Goal: Find specific page/section

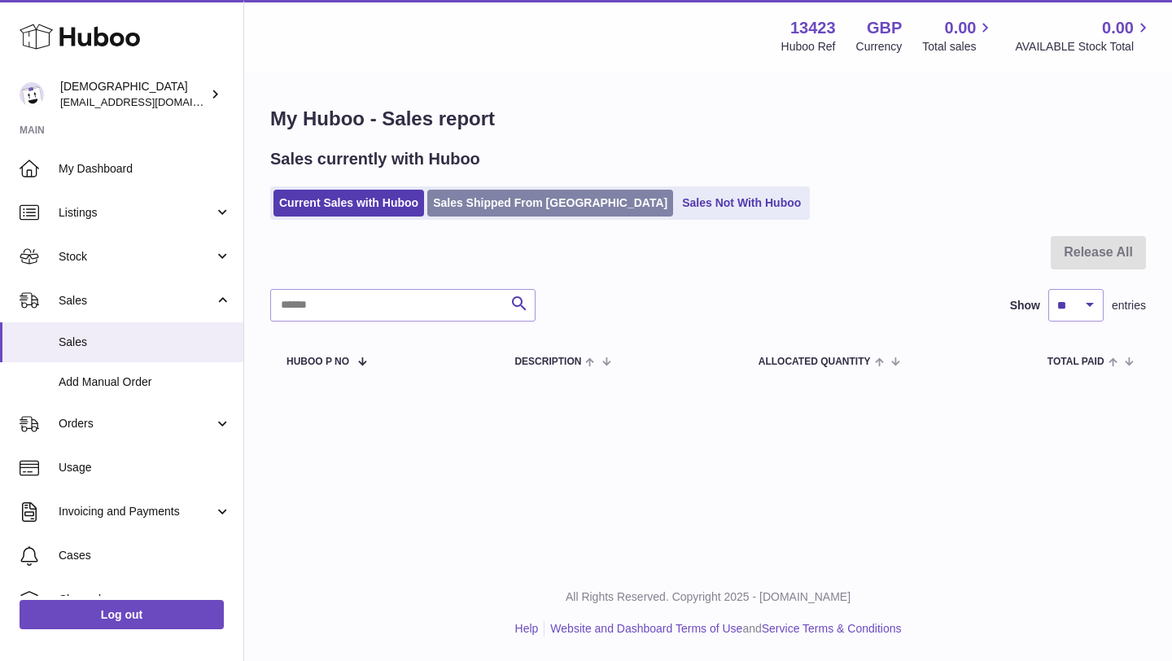
click at [514, 210] on link "Sales Shipped From [GEOGRAPHIC_DATA]" at bounding box center [550, 203] width 246 height 27
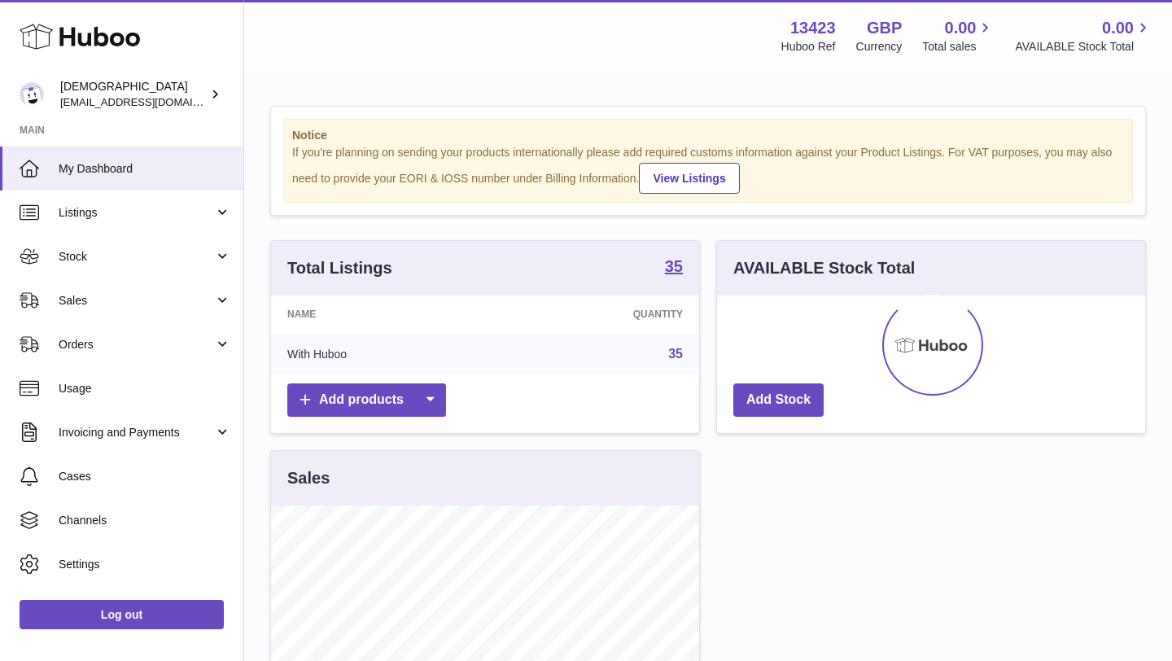
scroll to position [254, 428]
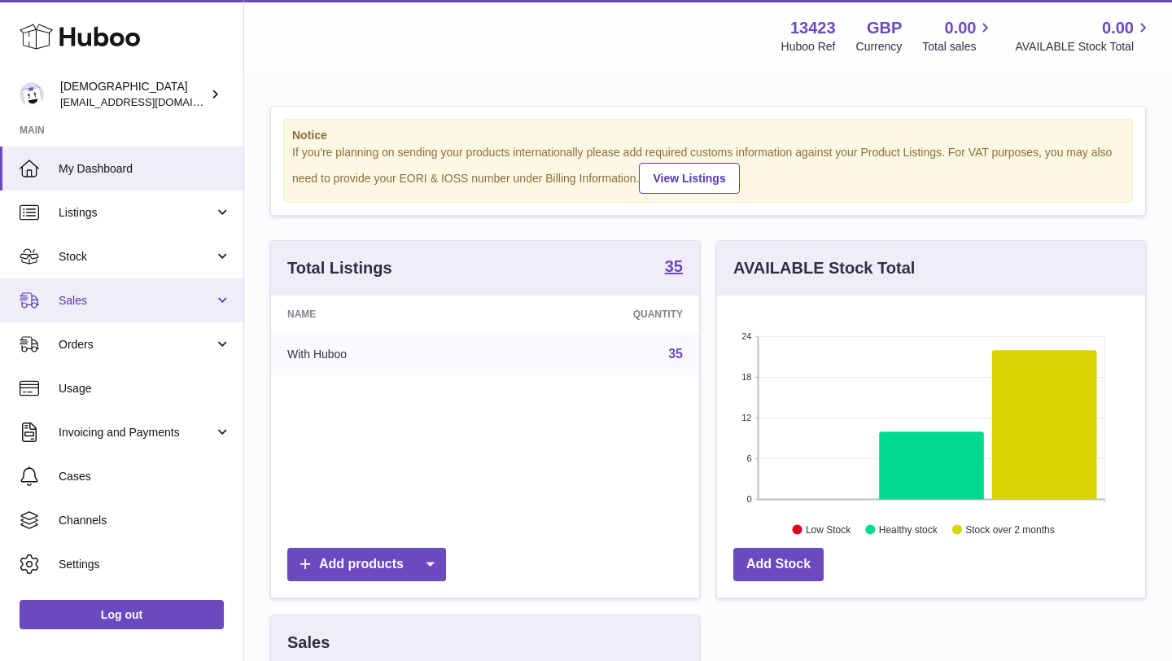
click at [115, 308] on link "Sales" at bounding box center [121, 300] width 243 height 44
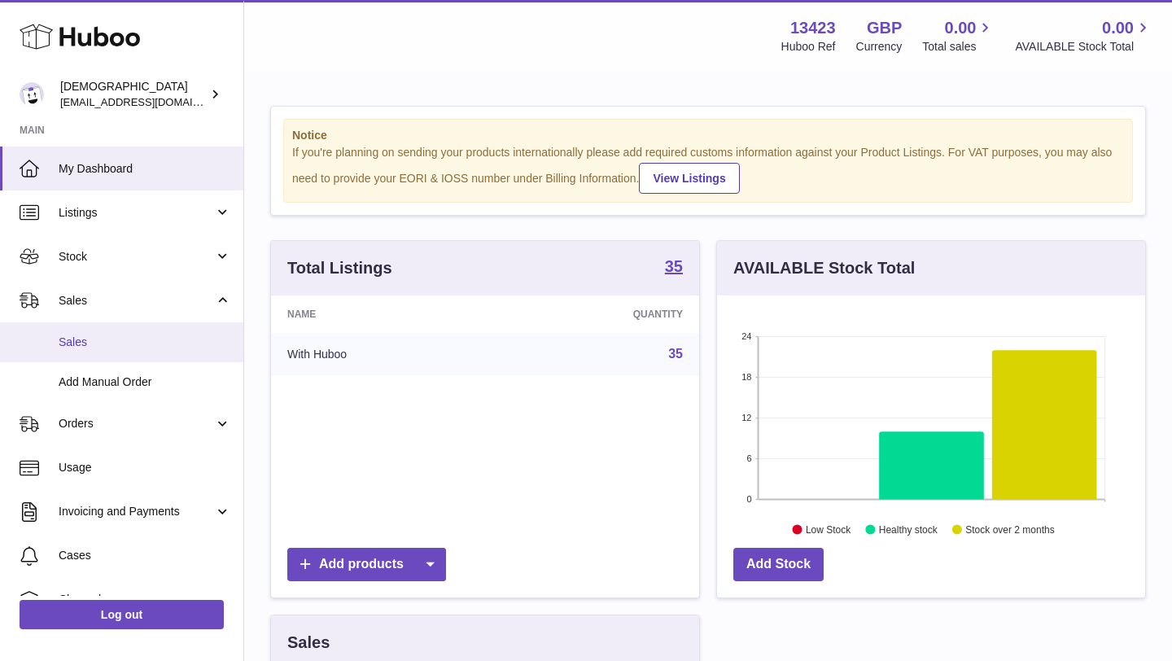
click at [102, 341] on span "Sales" at bounding box center [145, 341] width 173 height 15
